Goal: Navigation & Orientation: Understand site structure

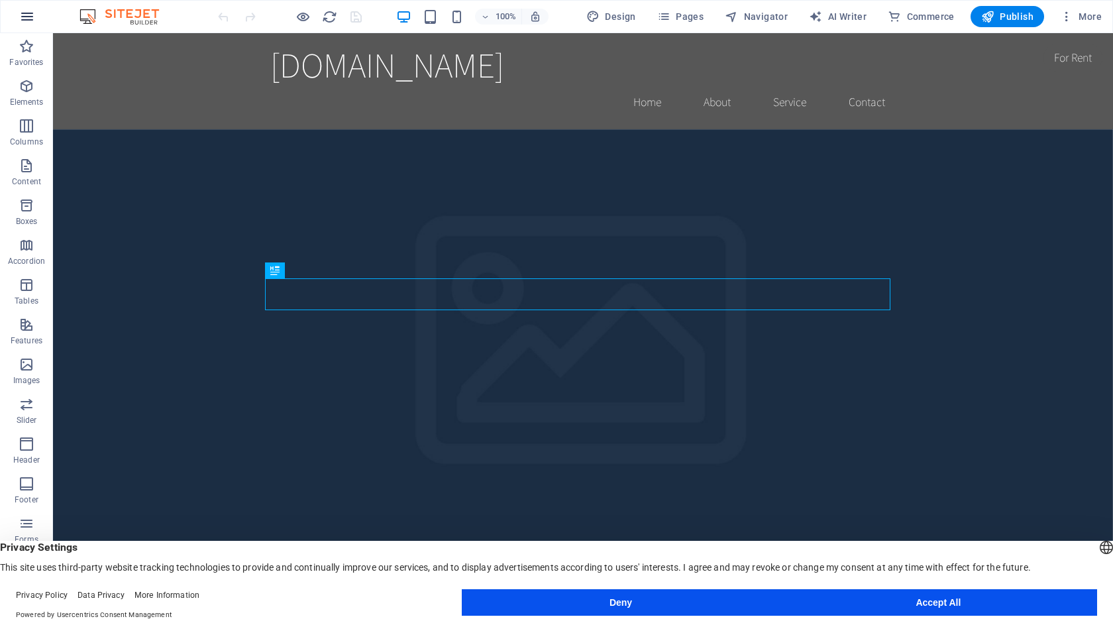
click at [27, 17] on icon "button" at bounding box center [27, 17] width 16 height 16
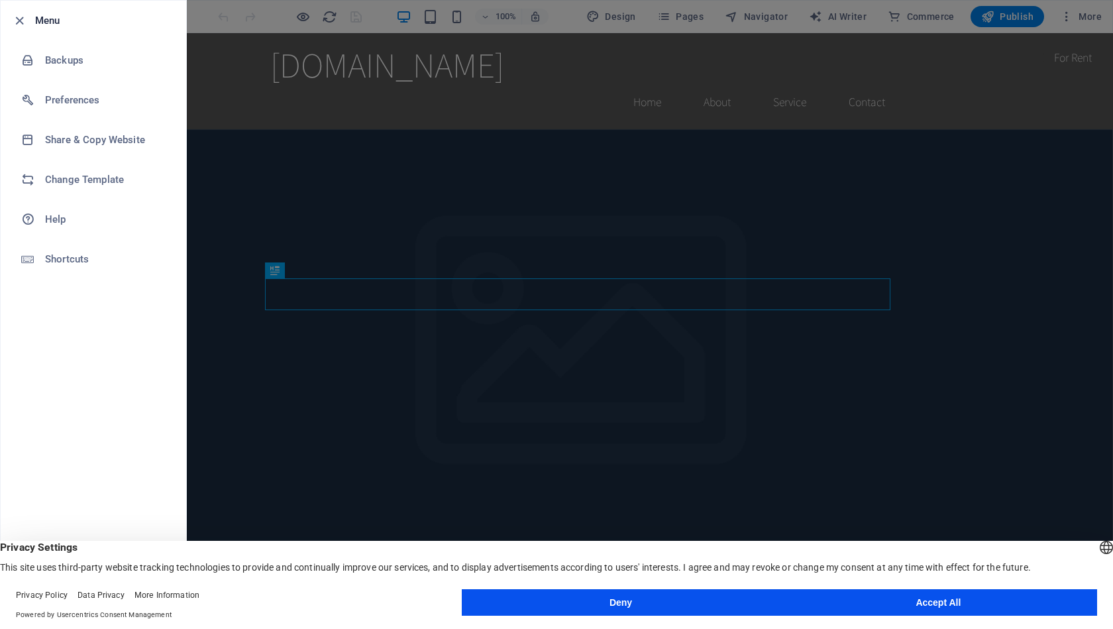
click at [592, 111] on div at bounding box center [556, 314] width 1113 height 629
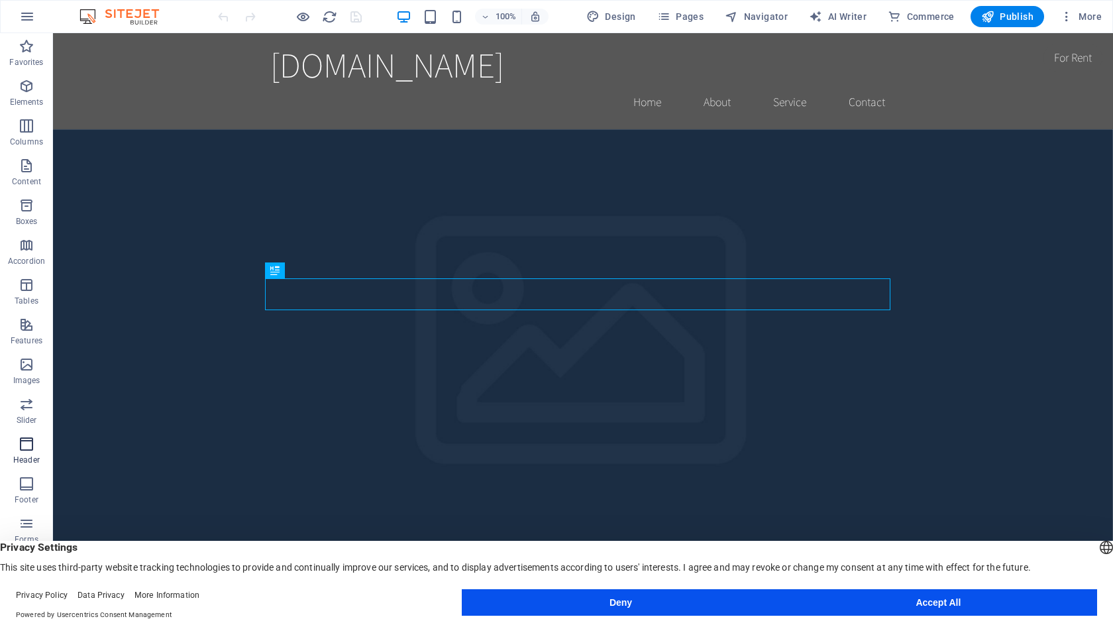
click at [21, 444] on icon "button" at bounding box center [27, 444] width 16 height 16
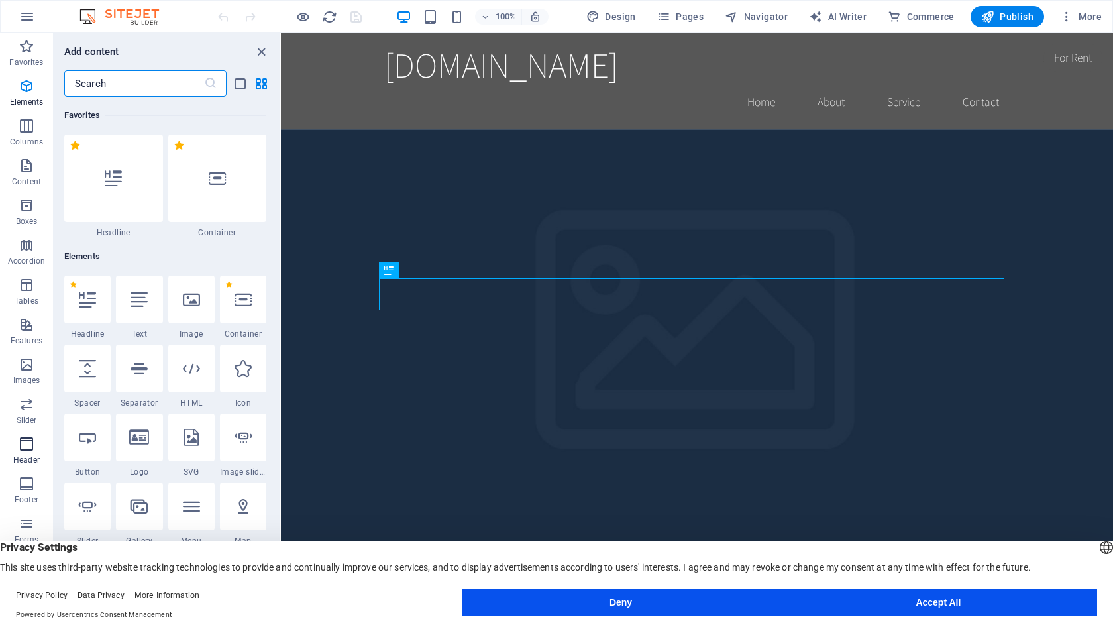
scroll to position [7976, 0]
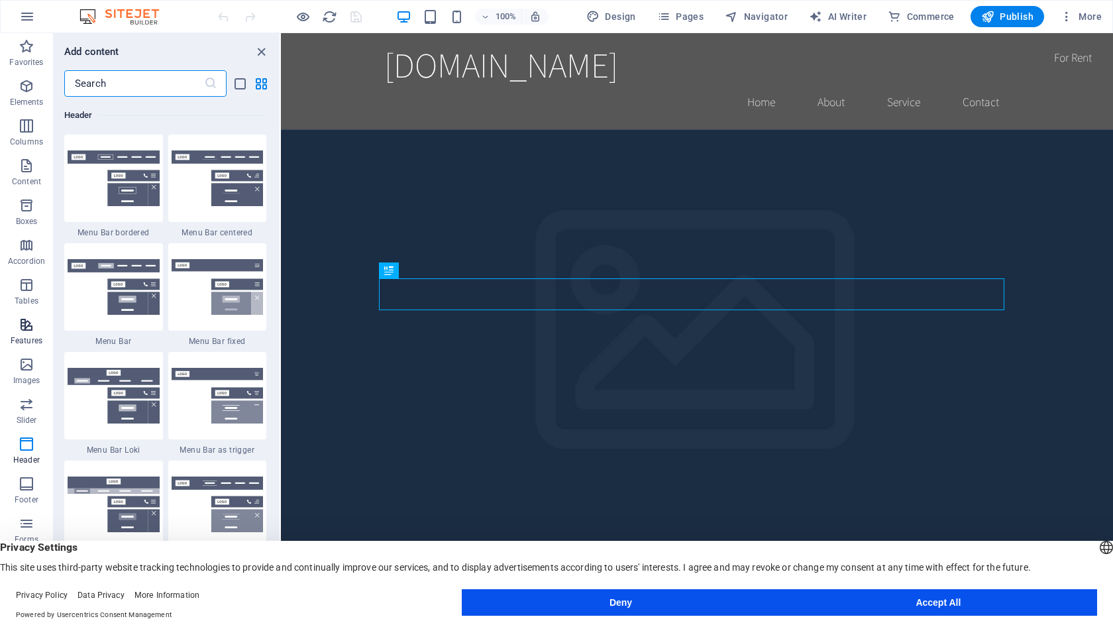
click at [23, 323] on icon "button" at bounding box center [27, 325] width 16 height 16
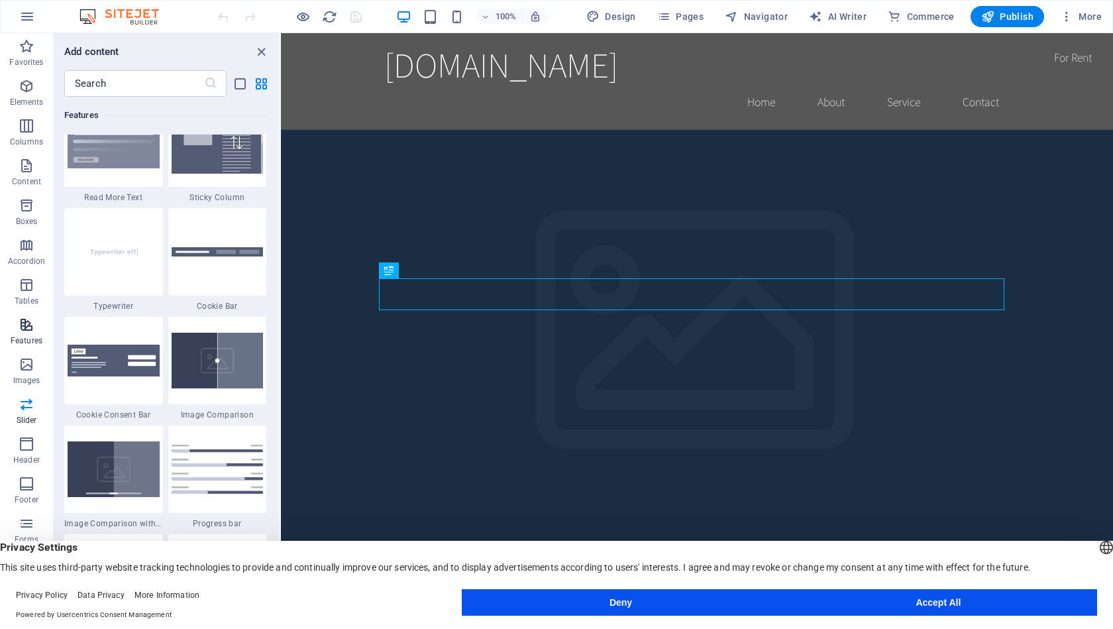
scroll to position [5163, 0]
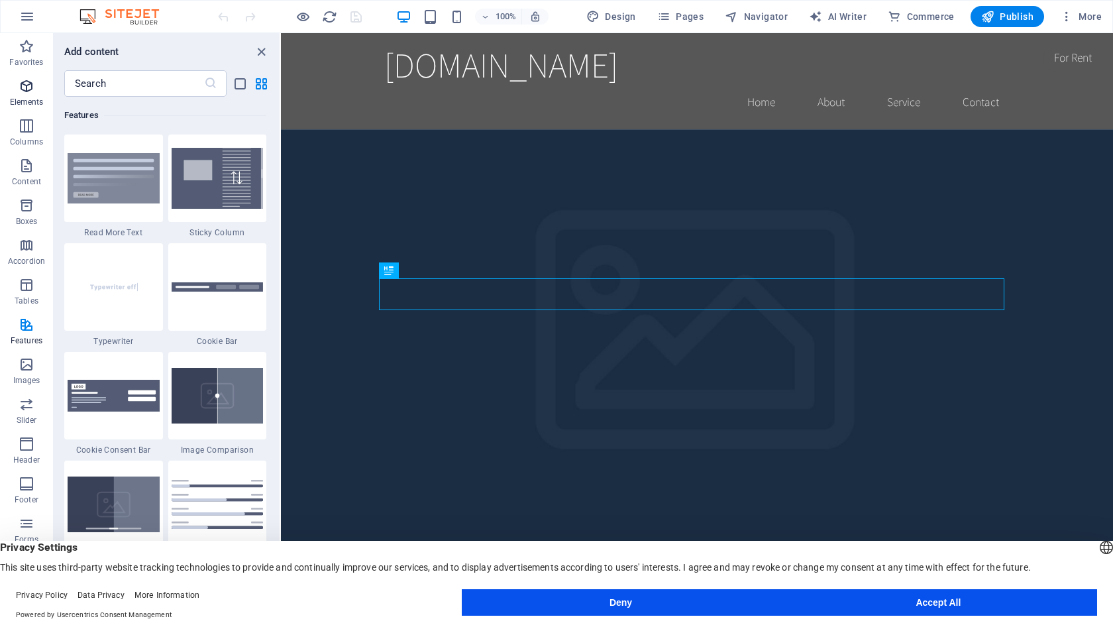
click at [20, 87] on icon "button" at bounding box center [27, 86] width 16 height 16
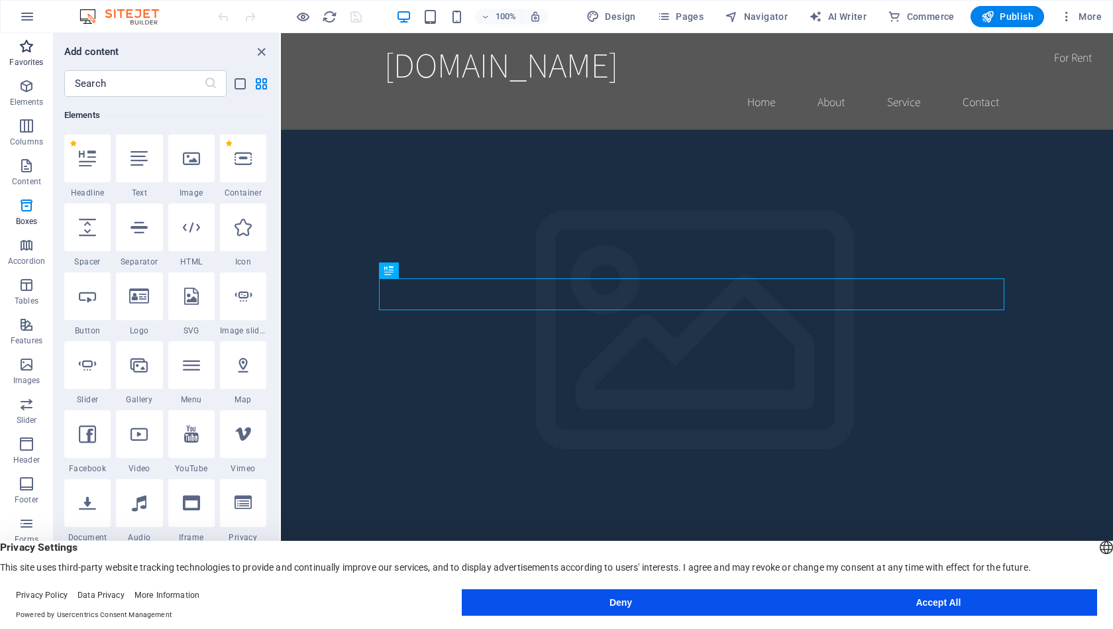
click at [26, 59] on p "Favorites" at bounding box center [26, 62] width 34 height 11
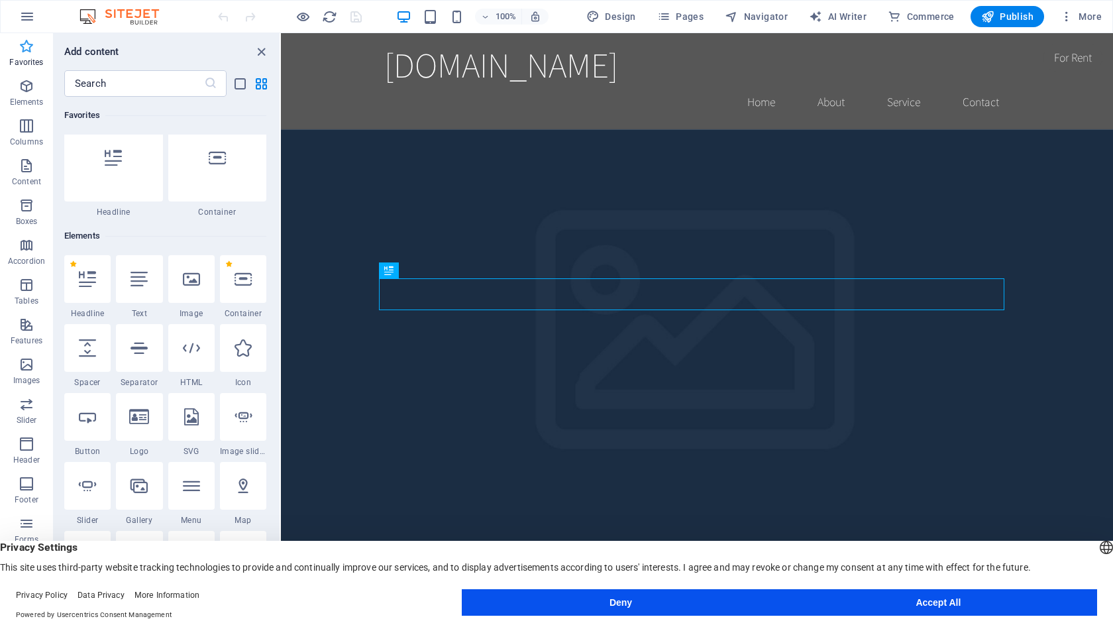
scroll to position [0, 0]
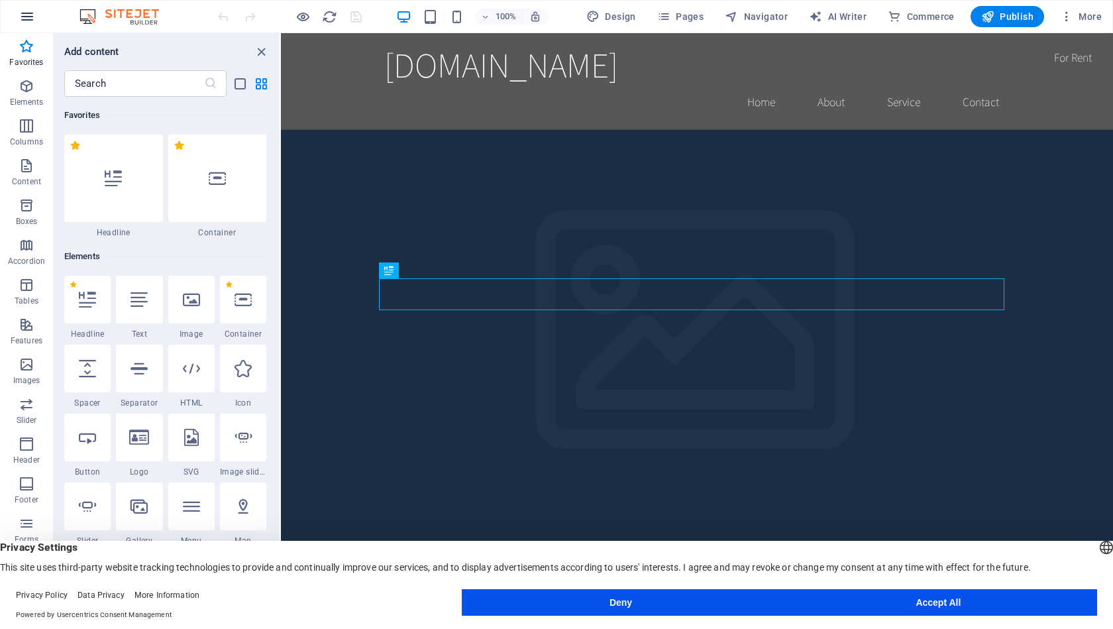
click at [29, 19] on icon "button" at bounding box center [27, 17] width 16 height 16
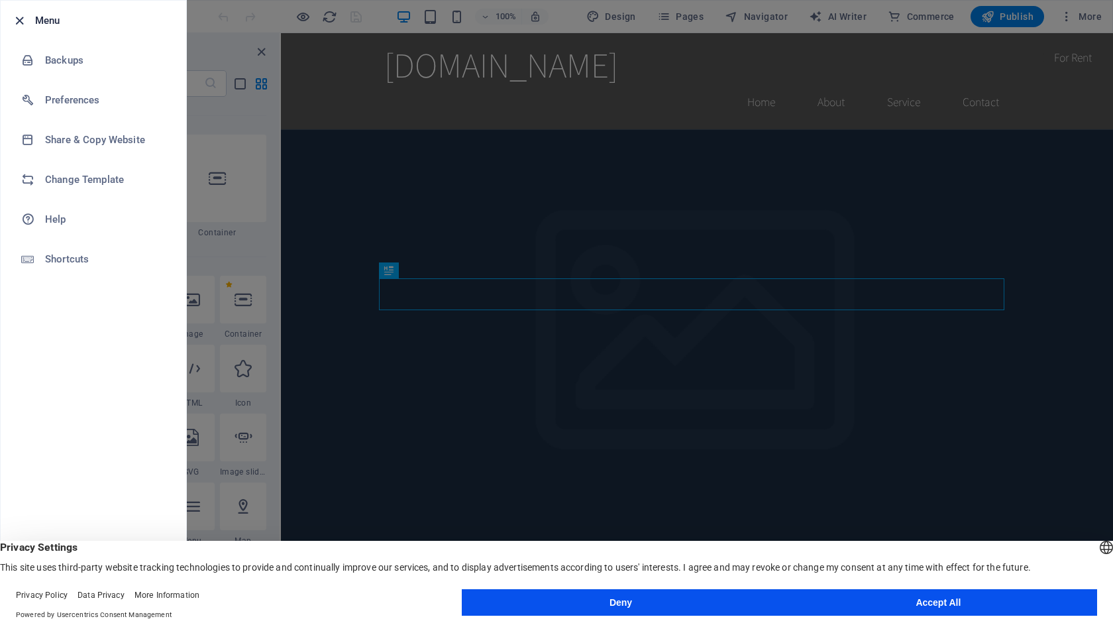
click at [23, 19] on icon "button" at bounding box center [19, 20] width 15 height 15
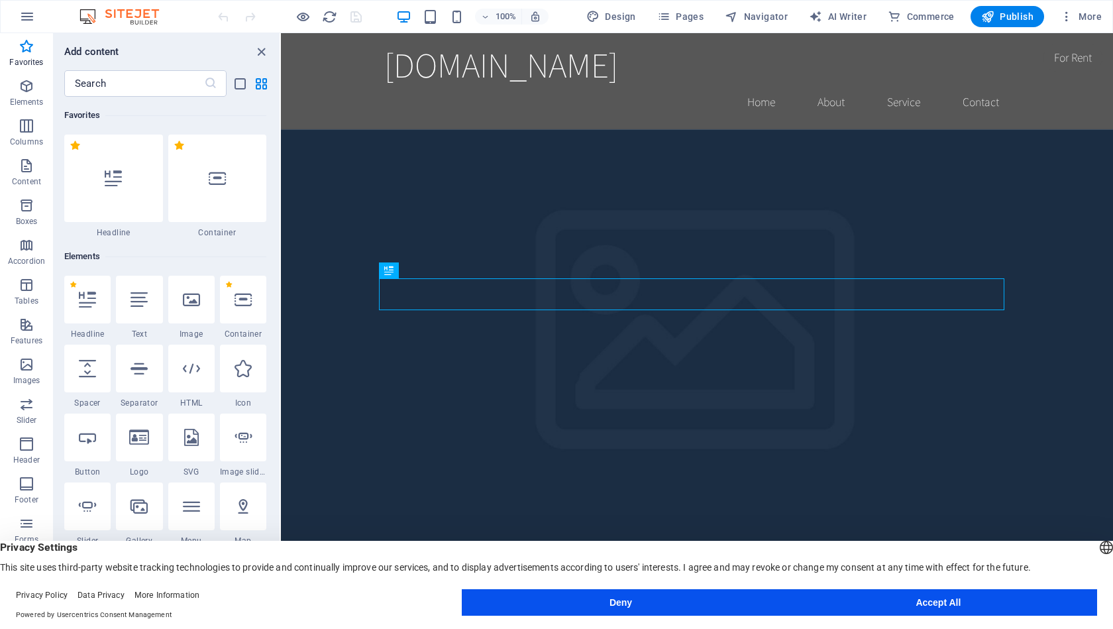
click at [146, 13] on img at bounding box center [125, 17] width 99 height 16
click at [89, 19] on img at bounding box center [125, 17] width 99 height 16
click at [260, 49] on icon "close panel" at bounding box center [261, 51] width 15 height 15
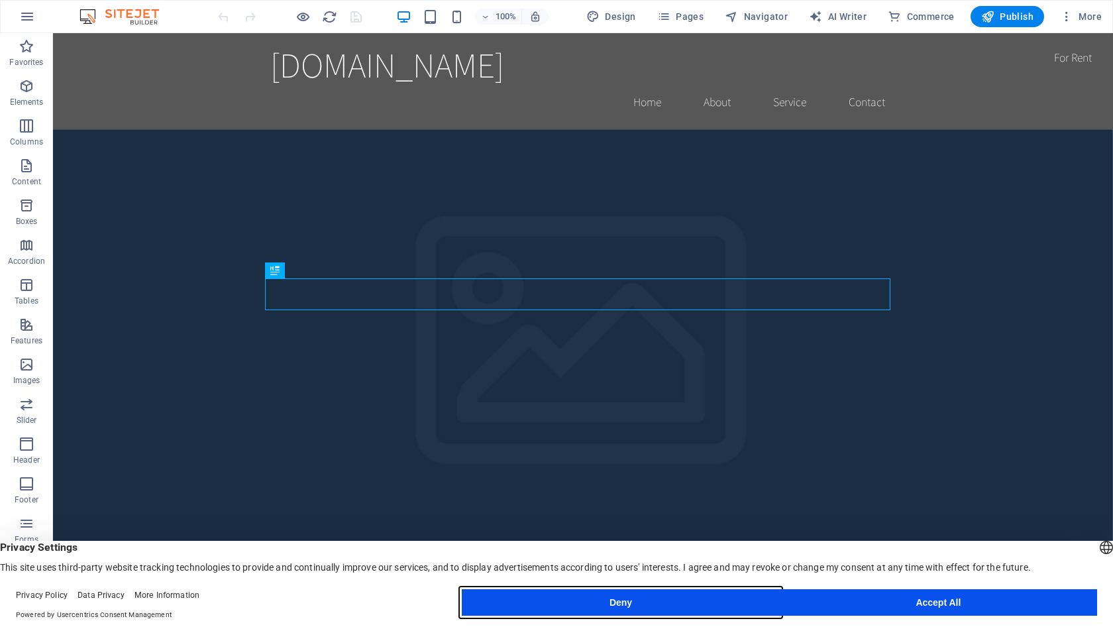
click at [691, 608] on button "Deny" at bounding box center [620, 602] width 317 height 26
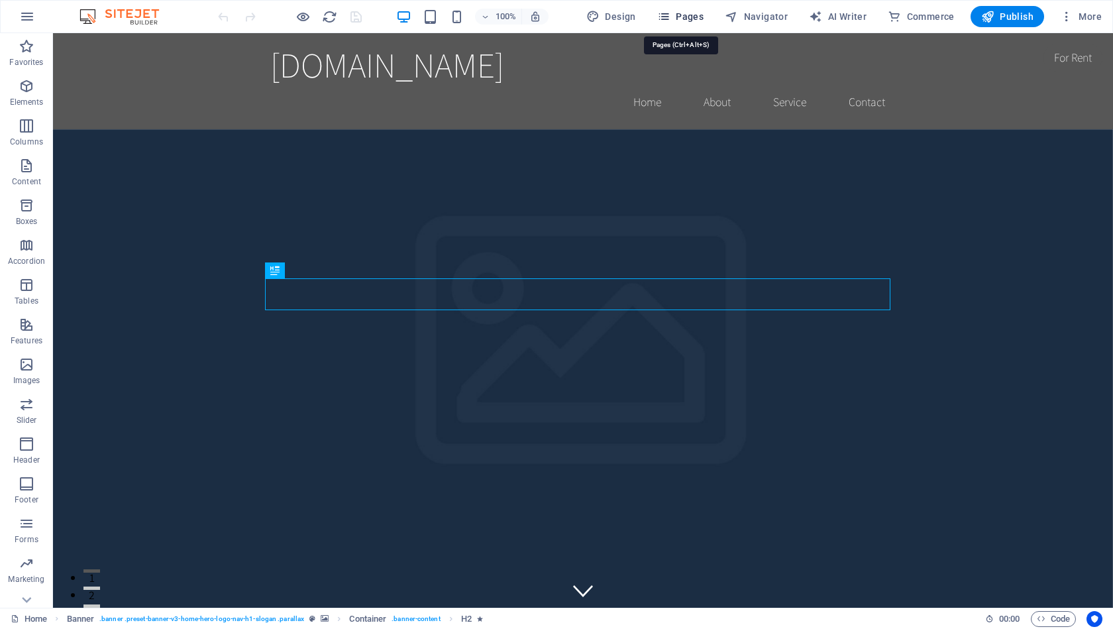
click at [678, 11] on span "Pages" at bounding box center [680, 16] width 46 height 13
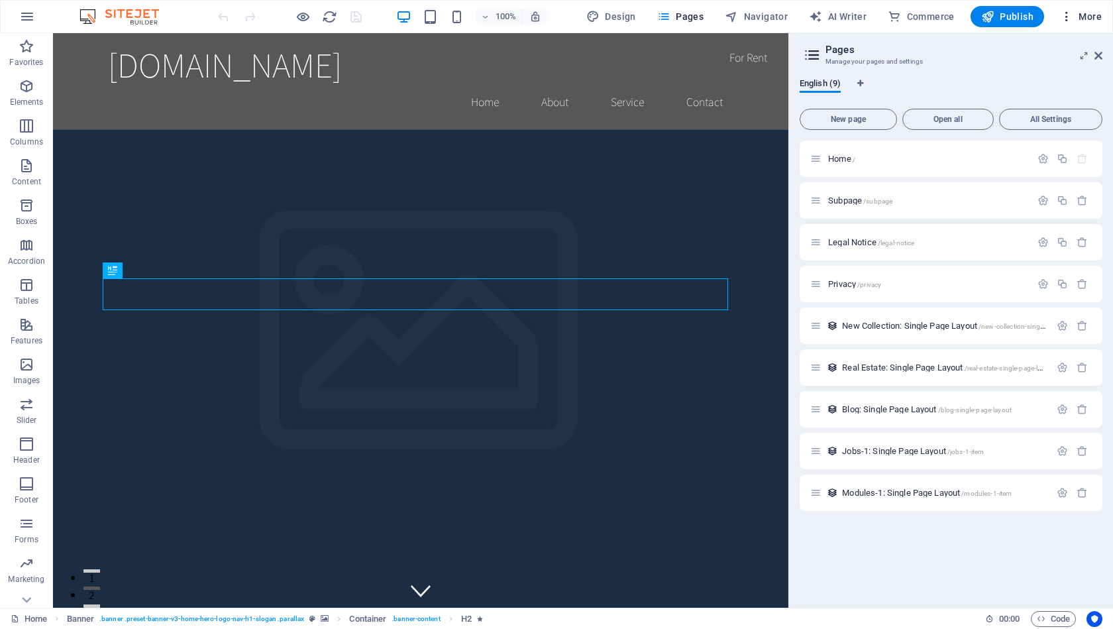
click at [1086, 17] on span "More" at bounding box center [1081, 16] width 42 height 13
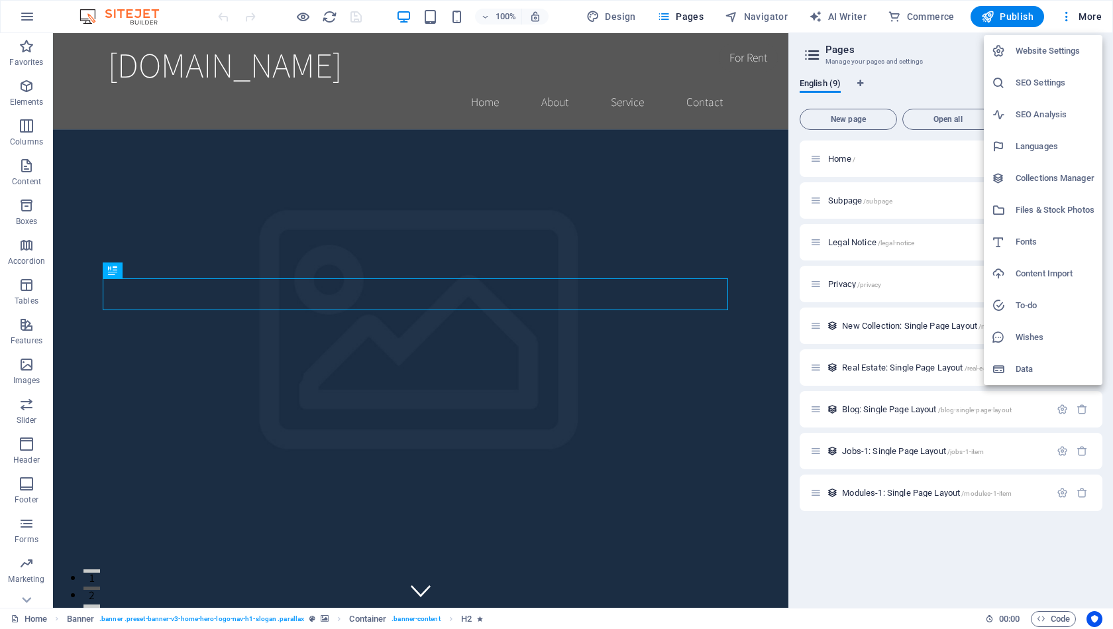
click at [1031, 53] on h6 "Website Settings" at bounding box center [1054, 51] width 79 height 16
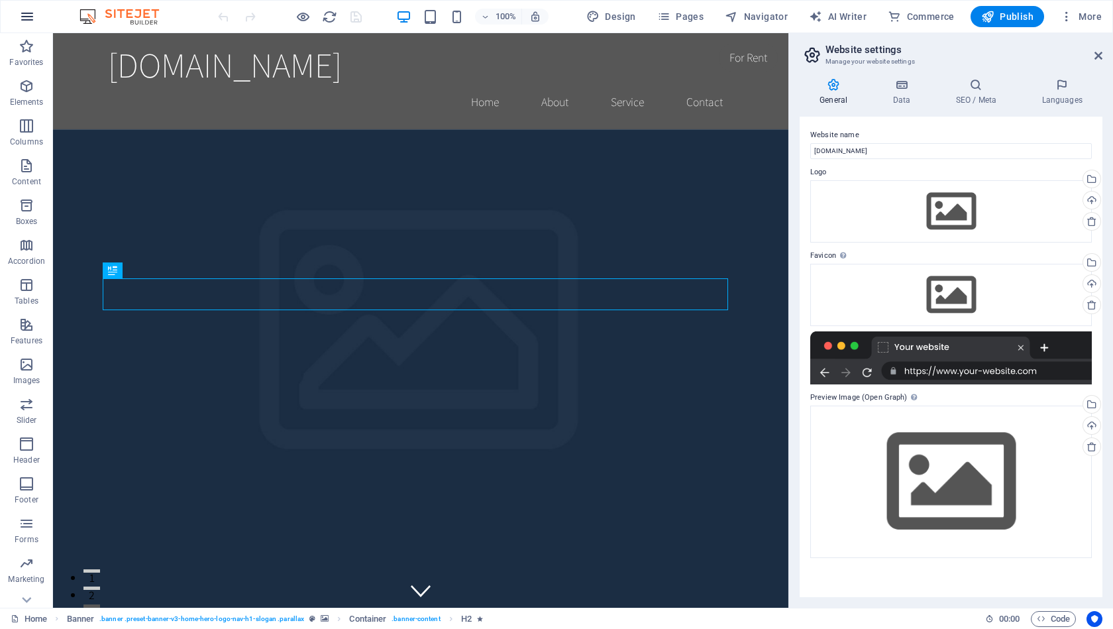
click at [30, 18] on icon "button" at bounding box center [27, 17] width 16 height 16
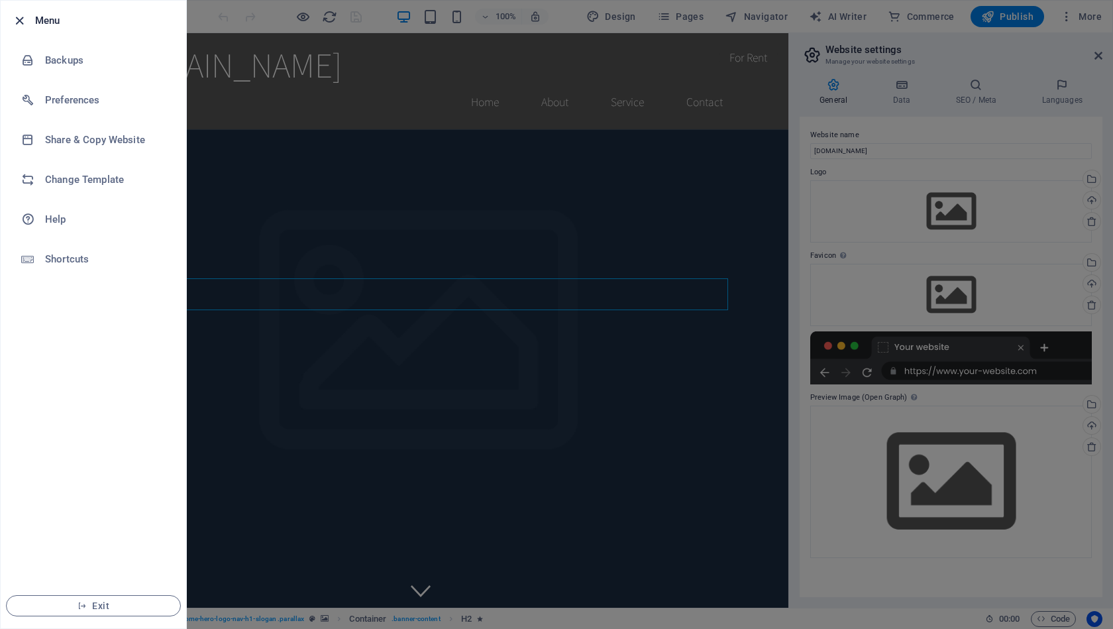
click at [15, 20] on icon "button" at bounding box center [19, 20] width 15 height 15
